Goal: Task Accomplishment & Management: Complete application form

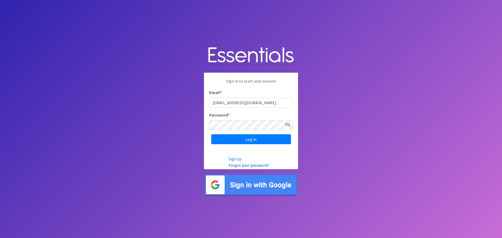
type input "[EMAIL_ADDRESS][DOMAIN_NAME]"
click at [252, 166] on link "Forgot your password?" at bounding box center [249, 165] width 41 height 5
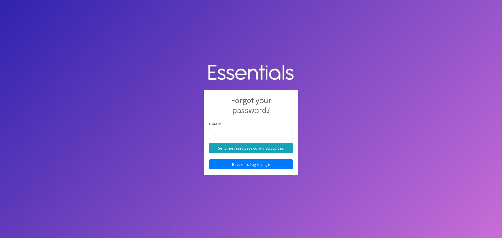
click at [251, 136] on input "Email *" at bounding box center [251, 134] width 84 height 10
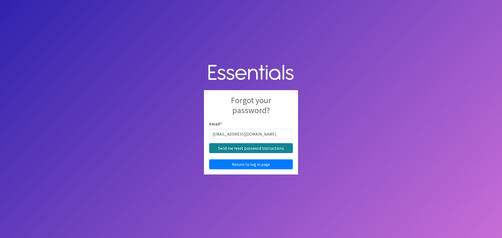
type input "[EMAIL_ADDRESS][DOMAIN_NAME]"
click at [261, 149] on input "Send me reset password instructions" at bounding box center [251, 148] width 84 height 10
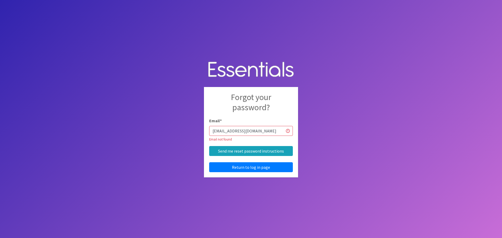
drag, startPoint x: 275, startPoint y: 133, endPoint x: 230, endPoint y: 130, distance: 44.8
click at [230, 130] on input "[EMAIL_ADDRESS][DOMAIN_NAME]" at bounding box center [251, 131] width 84 height 10
type input "lmosley@holyredeemer.com"
click at [235, 148] on input "Send me reset password instructions" at bounding box center [251, 151] width 84 height 10
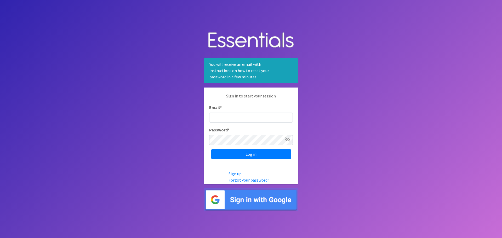
click at [211, 149] on input "Log in" at bounding box center [251, 154] width 80 height 10
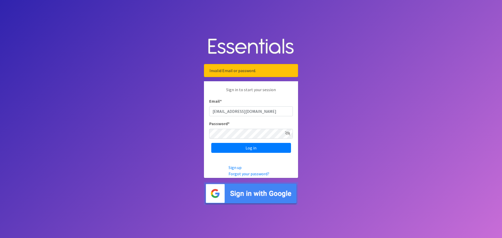
type input "[EMAIL_ADDRESS][DOMAIN_NAME]"
click at [211, 143] on input "Log in" at bounding box center [251, 148] width 80 height 10
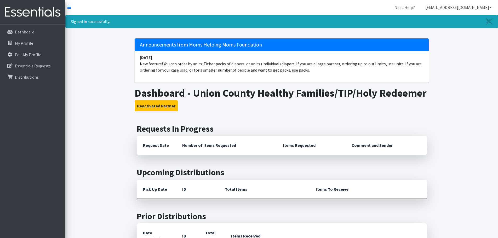
click at [491, 7] on icon at bounding box center [491, 7] width 3 height 4
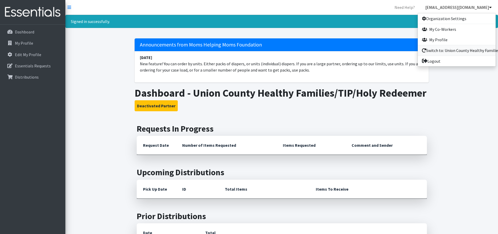
click at [457, 52] on link "Switch to: Union County Healthy Families/Tip Program-Redeemer Health" at bounding box center [457, 50] width 78 height 10
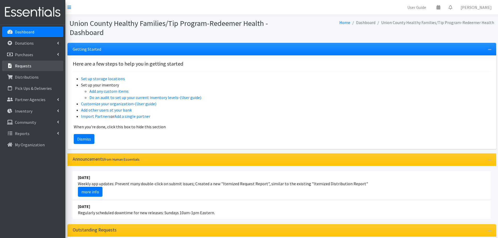
click at [19, 66] on p "Requests" at bounding box center [23, 65] width 16 height 5
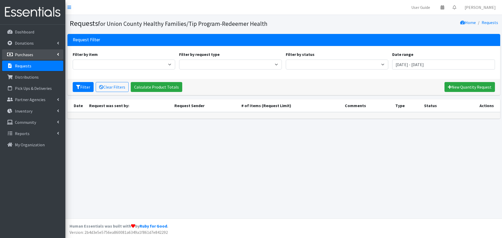
click at [30, 55] on p "Purchases" at bounding box center [24, 54] width 18 height 5
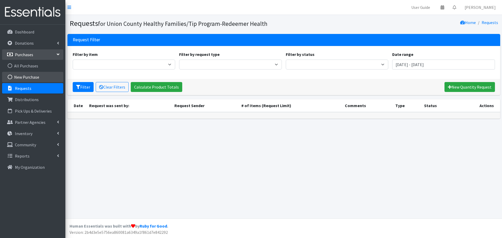
click at [30, 78] on link "New Purchase" at bounding box center [32, 77] width 61 height 10
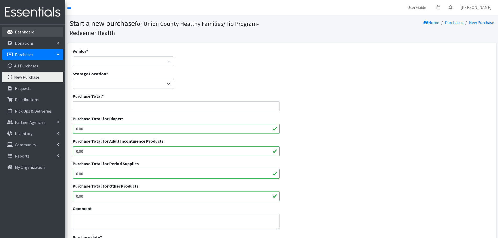
click at [32, 35] on link "Dashboard" at bounding box center [32, 32] width 61 height 10
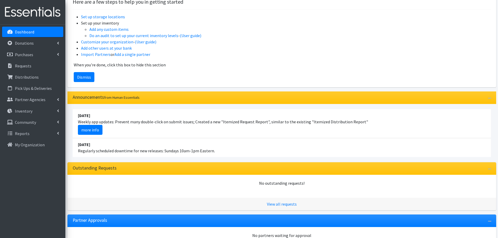
scroll to position [33, 0]
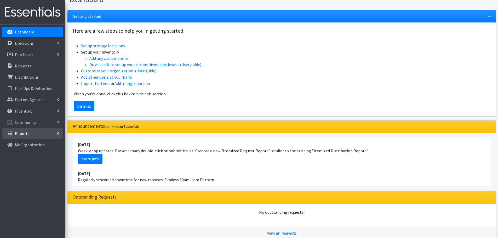
click at [42, 138] on link "Reports" at bounding box center [32, 133] width 61 height 10
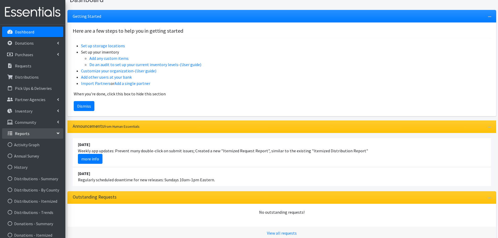
click at [42, 138] on link "Reports" at bounding box center [32, 133] width 61 height 10
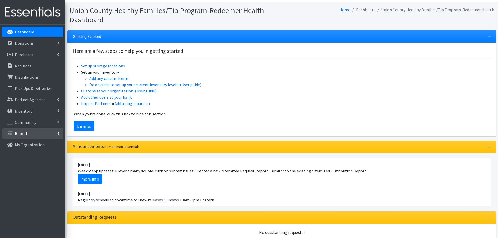
scroll to position [0, 0]
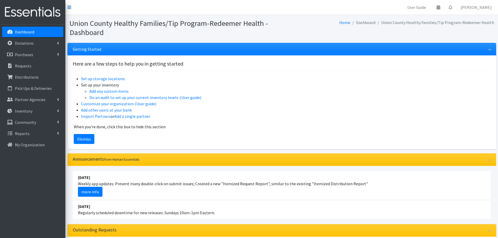
click at [68, 9] on icon at bounding box center [70, 7] width 4 height 4
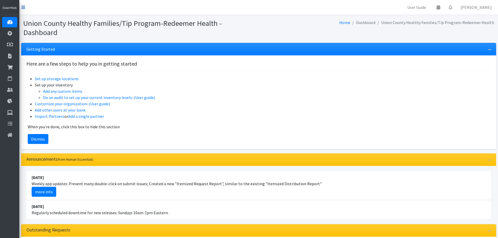
click at [23, 7] on icon at bounding box center [23, 7] width 4 height 4
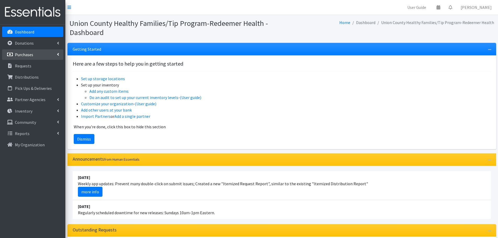
click at [59, 55] on link "Purchases" at bounding box center [32, 54] width 61 height 10
click at [36, 77] on link "New Purchase" at bounding box center [32, 77] width 61 height 10
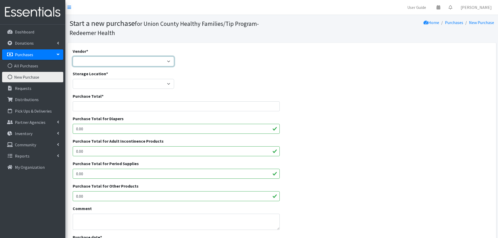
click at [85, 59] on select "Union County Healthy Families ---Not Listed---" at bounding box center [124, 62] width 102 height 10
select select "244"
click at [73, 57] on select "Union County Healthy Families ---Not Listed---" at bounding box center [124, 62] width 102 height 10
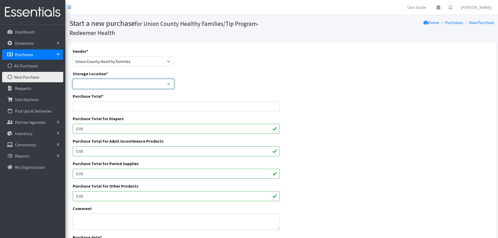
click at [89, 85] on select "Storage Location *" at bounding box center [124, 84] width 102 height 10
click at [125, 82] on select "Storage Location *" at bounding box center [124, 84] width 102 height 10
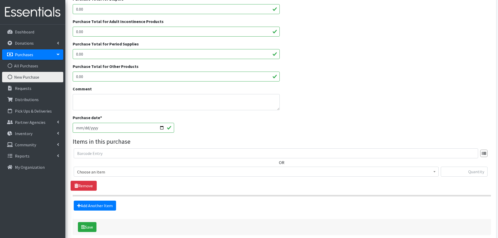
scroll to position [146, 0]
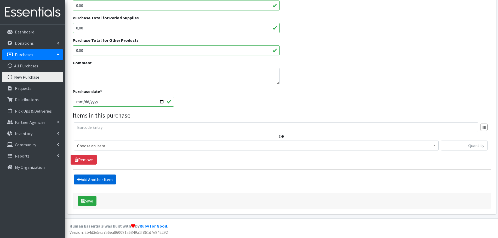
click at [96, 180] on link "Add Another Item" at bounding box center [95, 180] width 42 height 10
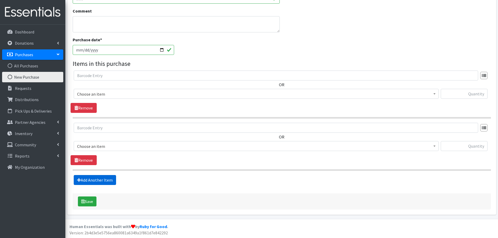
scroll to position [198, 0]
click at [247, 94] on span "Choose an item" at bounding box center [256, 93] width 358 height 7
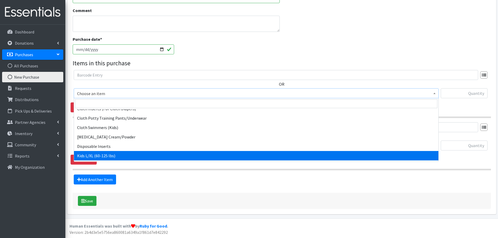
scroll to position [183, 0]
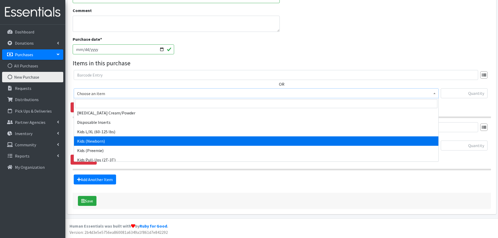
select select "8591"
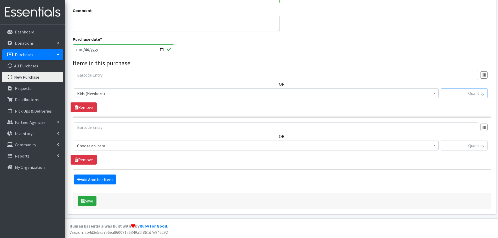
click at [462, 94] on input "text" at bounding box center [464, 93] width 47 height 10
type input "4"
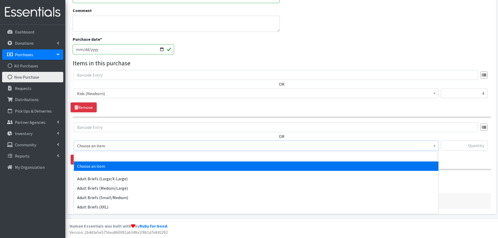
click at [92, 148] on span "Choose an item" at bounding box center [256, 145] width 358 height 7
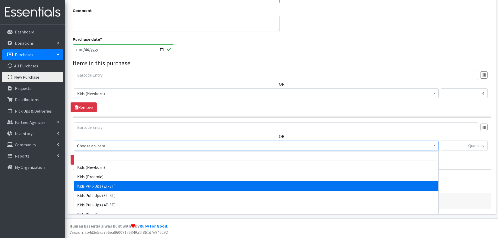
scroll to position [235, 0]
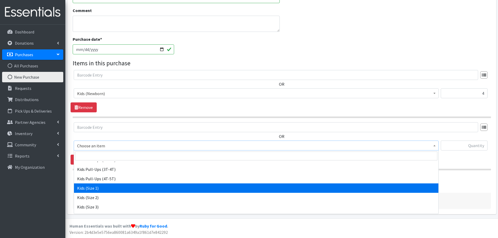
select select "8583"
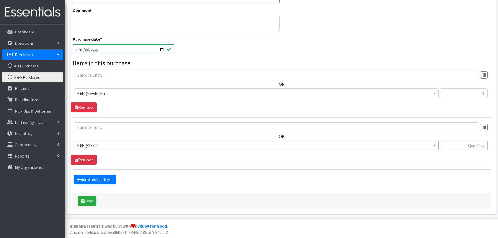
click at [452, 145] on input "text" at bounding box center [464, 146] width 47 height 10
type input "4"
click at [82, 179] on link "Add Another Item" at bounding box center [95, 180] width 42 height 10
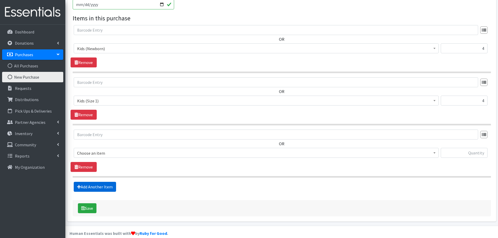
scroll to position [251, 0]
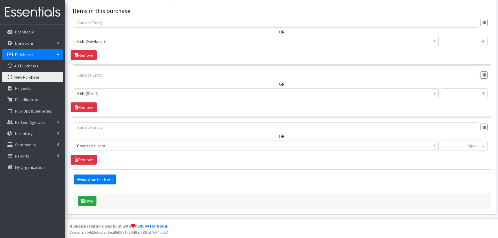
click at [105, 145] on span "Choose an item" at bounding box center [256, 145] width 358 height 7
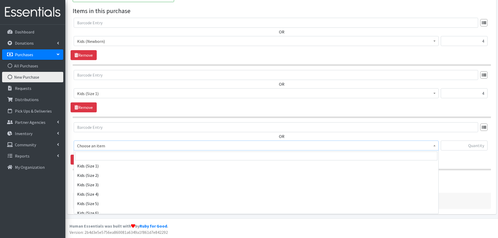
scroll to position [262, 0]
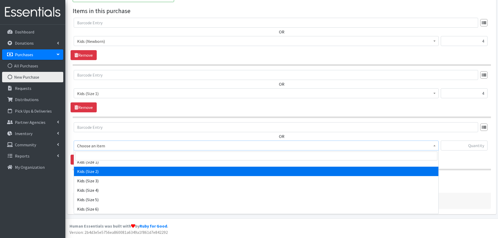
select select "8575"
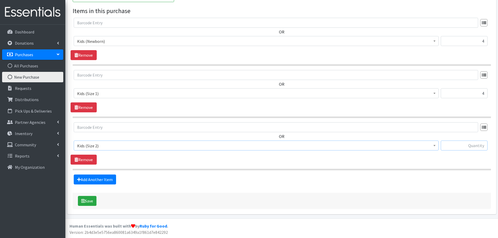
click at [453, 147] on input "text" at bounding box center [464, 146] width 47 height 10
type input "6"
click at [87, 180] on link "Add Another Item" at bounding box center [95, 180] width 42 height 10
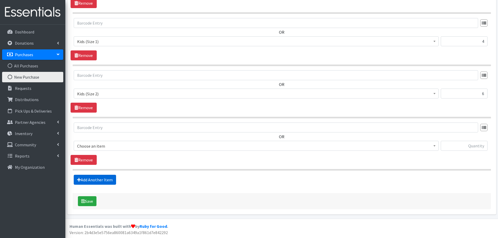
scroll to position [303, 0]
click at [91, 147] on span "Choose an item" at bounding box center [256, 145] width 358 height 7
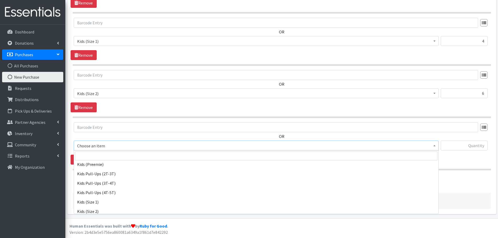
scroll to position [235, 0]
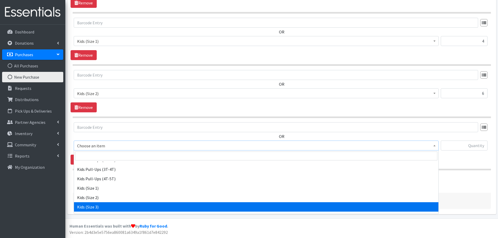
select select "8604"
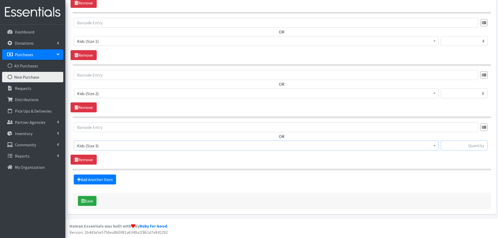
click at [466, 146] on input "text" at bounding box center [464, 146] width 47 height 10
type input "7"
click at [89, 179] on link "Add Another Item" at bounding box center [95, 180] width 42 height 10
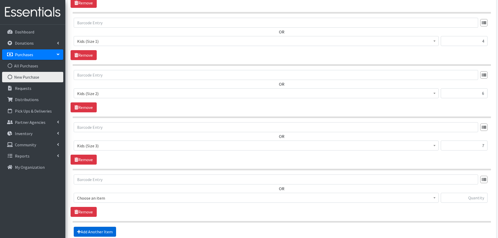
scroll to position [355, 0]
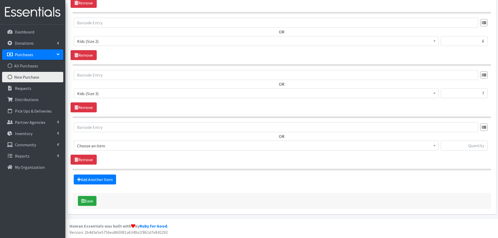
click at [99, 148] on span "Choose an item" at bounding box center [256, 145] width 358 height 7
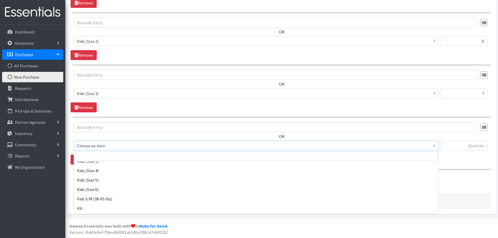
scroll to position [288, 0]
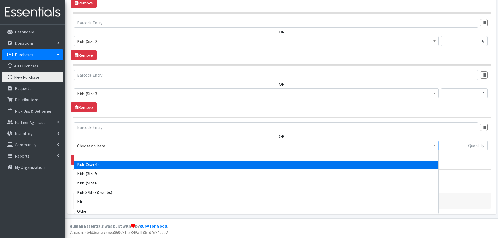
select select "8599"
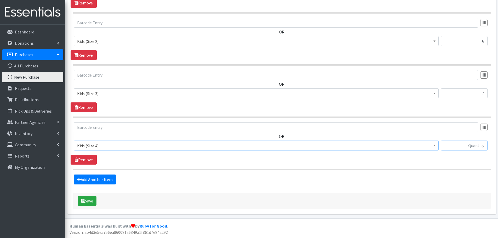
click at [469, 143] on input "text" at bounding box center [464, 146] width 47 height 10
type input "9"
click at [104, 179] on link "Add Another Item" at bounding box center [95, 180] width 42 height 10
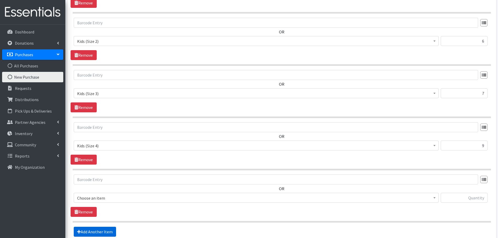
scroll to position [408, 0]
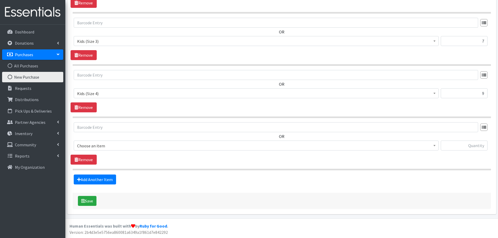
click at [109, 145] on span "Choose an item" at bounding box center [256, 145] width 358 height 7
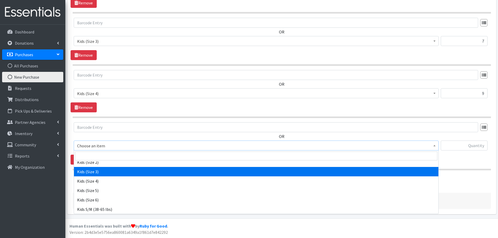
scroll to position [262, 0]
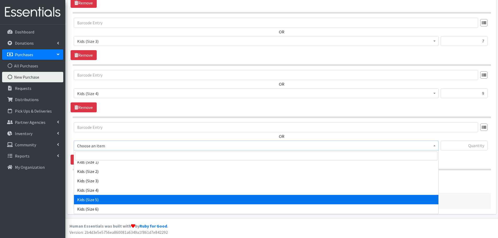
select select "8597"
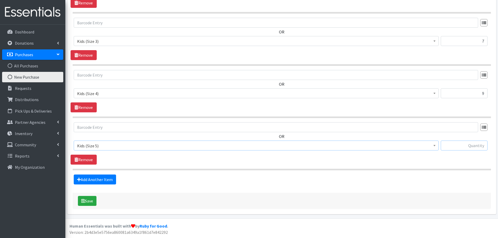
click at [451, 148] on input "text" at bounding box center [464, 146] width 47 height 10
type input "13"
click at [103, 178] on link "Add Another Item" at bounding box center [95, 180] width 42 height 10
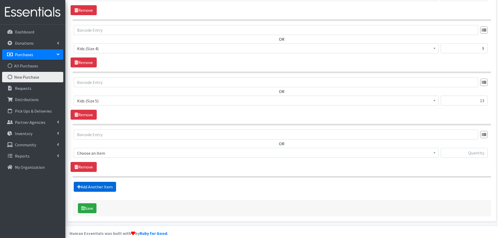
scroll to position [460, 0]
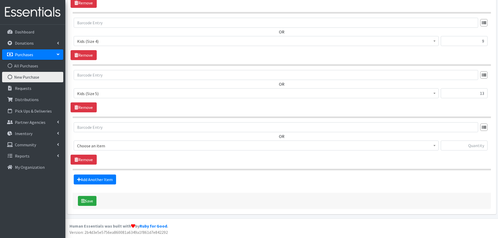
click at [95, 145] on span "Choose an item" at bounding box center [256, 145] width 358 height 7
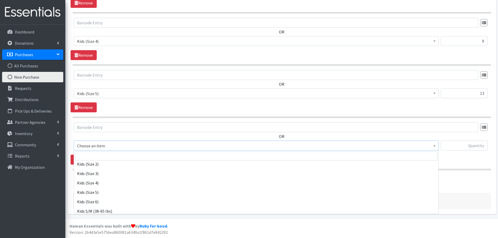
scroll to position [262, 0]
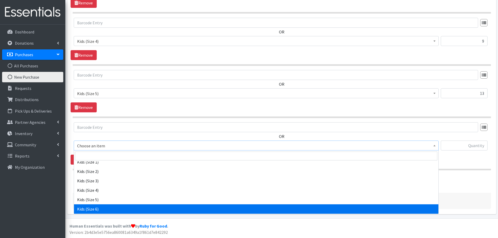
select select "8580"
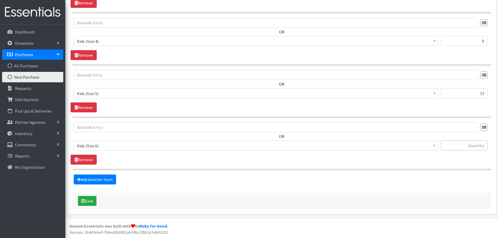
click at [460, 147] on input "text" at bounding box center [464, 146] width 47 height 10
type input "9"
click at [88, 202] on button "Save" at bounding box center [87, 201] width 19 height 10
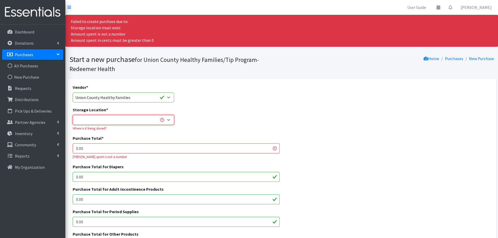
click at [169, 119] on select "Storage Location *" at bounding box center [124, 120] width 102 height 10
click at [140, 119] on select "Storage Location *" at bounding box center [124, 120] width 102 height 10
click at [141, 121] on select "Storage Location *" at bounding box center [124, 120] width 102 height 10
click at [170, 120] on select "Storage Location *" at bounding box center [124, 120] width 102 height 10
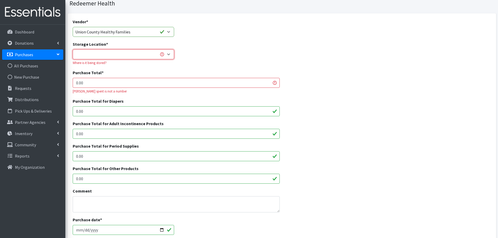
scroll to position [52, 0]
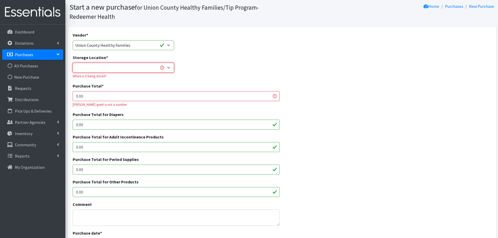
click at [105, 70] on select "Storage Location *" at bounding box center [124, 68] width 102 height 10
